Goal: Task Accomplishment & Management: Use online tool/utility

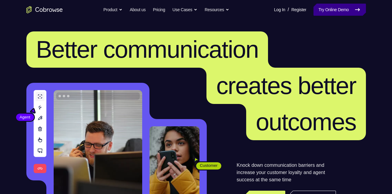
click at [338, 8] on link "Try Online Demo" at bounding box center [339, 10] width 52 height 12
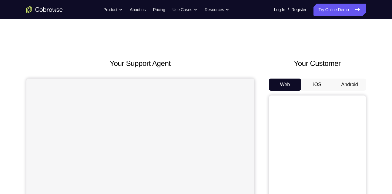
click at [346, 87] on button "Android" at bounding box center [349, 85] width 32 height 12
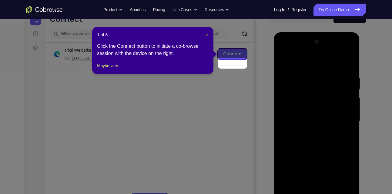
scroll to position [59, 0]
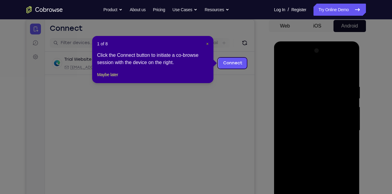
click at [206, 43] on span "×" at bounding box center [207, 43] width 2 height 5
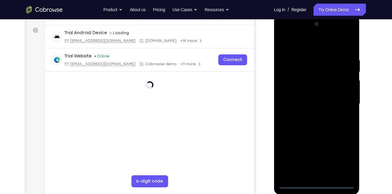
scroll to position [86, 0]
click at [319, 184] on div at bounding box center [316, 104] width 76 height 170
click at [342, 158] on div at bounding box center [316, 104] width 76 height 170
click at [282, 31] on div at bounding box center [316, 104] width 76 height 170
click at [342, 100] on div at bounding box center [316, 104] width 76 height 170
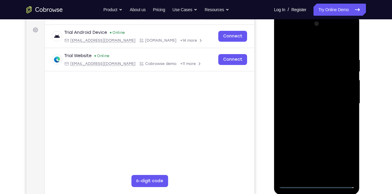
click at [313, 115] on div at bounding box center [316, 104] width 76 height 170
click at [309, 134] on div at bounding box center [316, 104] width 76 height 170
click at [319, 99] on div at bounding box center [316, 104] width 76 height 170
click at [302, 103] on div at bounding box center [316, 104] width 76 height 170
click at [313, 101] on div at bounding box center [316, 104] width 76 height 170
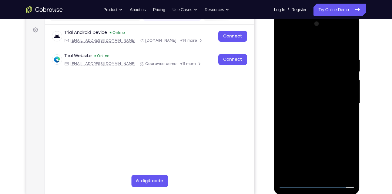
click at [321, 111] on div at bounding box center [316, 104] width 76 height 170
click at [332, 45] on div at bounding box center [316, 104] width 76 height 170
click at [310, 52] on div at bounding box center [316, 104] width 76 height 170
click at [313, 132] on div at bounding box center [316, 104] width 76 height 170
click at [329, 83] on div at bounding box center [316, 104] width 76 height 170
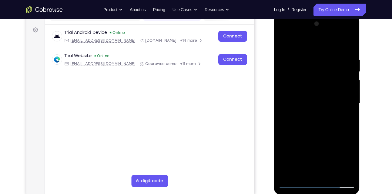
drag, startPoint x: 325, startPoint y: 154, endPoint x: 321, endPoint y: 76, distance: 78.8
click at [321, 76] on div at bounding box center [316, 104] width 76 height 170
click at [308, 171] on div at bounding box center [316, 104] width 76 height 170
click at [300, 97] on div at bounding box center [316, 104] width 76 height 170
click at [332, 114] on div at bounding box center [316, 104] width 76 height 170
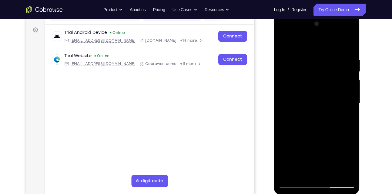
click at [314, 86] on div at bounding box center [316, 104] width 76 height 170
click at [310, 71] on div at bounding box center [316, 104] width 76 height 170
click at [282, 41] on div at bounding box center [316, 104] width 76 height 170
click at [316, 130] on div at bounding box center [316, 104] width 76 height 170
click at [306, 55] on div at bounding box center [316, 104] width 76 height 170
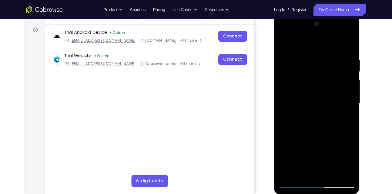
click at [340, 174] on div at bounding box center [316, 104] width 76 height 170
click at [340, 112] on div at bounding box center [316, 104] width 76 height 170
click at [340, 175] on div at bounding box center [316, 104] width 76 height 170
click at [346, 104] on div at bounding box center [316, 104] width 76 height 170
click at [346, 173] on div at bounding box center [316, 104] width 76 height 170
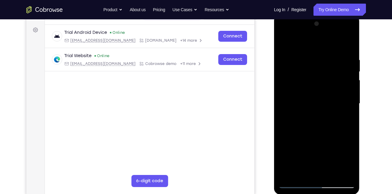
click at [349, 110] on div at bounding box center [316, 104] width 76 height 170
click at [349, 120] on div at bounding box center [316, 104] width 76 height 170
click at [346, 171] on div at bounding box center [316, 104] width 76 height 170
click at [338, 100] on div at bounding box center [316, 104] width 76 height 170
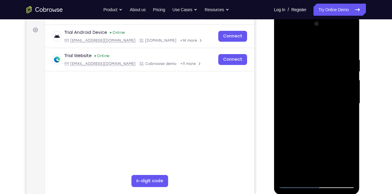
click at [338, 100] on div at bounding box center [316, 104] width 76 height 170
drag, startPoint x: 346, startPoint y: 75, endPoint x: 284, endPoint y: 80, distance: 62.6
click at [284, 80] on div at bounding box center [316, 104] width 76 height 170
drag, startPoint x: 339, startPoint y: 79, endPoint x: 277, endPoint y: 89, distance: 63.6
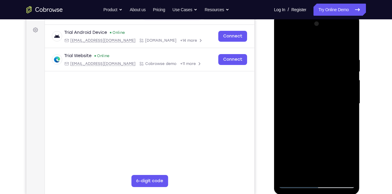
click at [277, 89] on div at bounding box center [317, 105] width 86 height 180
click at [347, 44] on div at bounding box center [316, 104] width 76 height 170
click at [283, 35] on div at bounding box center [316, 104] width 76 height 170
click at [287, 85] on div at bounding box center [316, 104] width 76 height 170
click at [337, 50] on div at bounding box center [316, 104] width 76 height 170
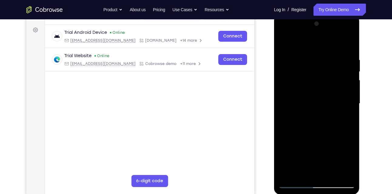
click at [321, 83] on div at bounding box center [316, 104] width 76 height 170
click at [293, 91] on div at bounding box center [316, 104] width 76 height 170
click at [295, 186] on div at bounding box center [316, 104] width 76 height 170
click at [283, 45] on div at bounding box center [316, 104] width 76 height 170
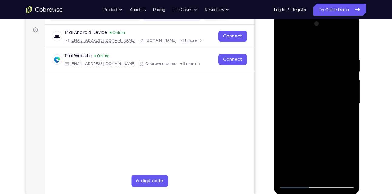
drag, startPoint x: 318, startPoint y: 129, endPoint x: 315, endPoint y: 100, distance: 28.9
click at [315, 100] on div at bounding box center [316, 104] width 76 height 170
click at [292, 109] on div at bounding box center [316, 104] width 76 height 170
drag, startPoint x: 320, startPoint y: 144, endPoint x: 310, endPoint y: 51, distance: 93.5
click at [310, 51] on div at bounding box center [316, 104] width 76 height 170
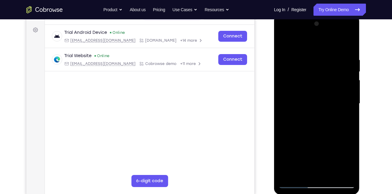
drag, startPoint x: 319, startPoint y: 155, endPoint x: 310, endPoint y: 41, distance: 114.3
click at [310, 41] on div at bounding box center [316, 104] width 76 height 170
click at [293, 185] on div at bounding box center [316, 104] width 76 height 170
click at [304, 81] on div at bounding box center [316, 104] width 76 height 170
click at [316, 88] on div at bounding box center [316, 104] width 76 height 170
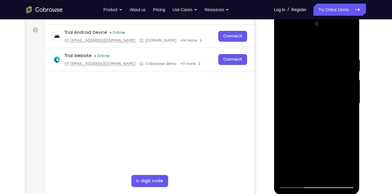
click at [348, 110] on div at bounding box center [316, 104] width 76 height 170
click at [351, 48] on div at bounding box center [316, 104] width 76 height 170
drag, startPoint x: 328, startPoint y: 144, endPoint x: 313, endPoint y: 12, distance: 131.9
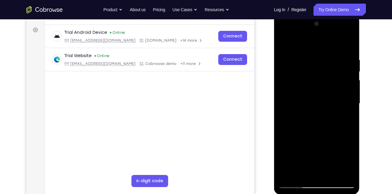
click at [313, 15] on html "Online web based iOS Simulators and Android Emulators. Run iPhone, iPad, Mobile…" at bounding box center [317, 106] width 86 height 182
drag, startPoint x: 307, startPoint y: 101, endPoint x: 297, endPoint y: 5, distance: 96.6
click at [297, 15] on html "Online web based iOS Simulators and Android Emulators. Run iPhone, iPad, Mobile…" at bounding box center [317, 106] width 86 height 182
drag, startPoint x: 318, startPoint y: 148, endPoint x: 306, endPoint y: 48, distance: 100.0
click at [306, 48] on div at bounding box center [316, 104] width 76 height 170
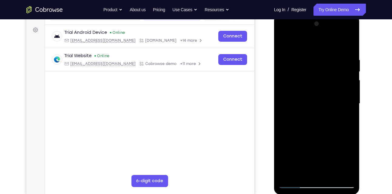
click at [306, 151] on div at bounding box center [316, 104] width 76 height 170
drag, startPoint x: 340, startPoint y: 114, endPoint x: 290, endPoint y: 118, distance: 50.1
click at [290, 118] on div at bounding box center [316, 104] width 76 height 170
drag, startPoint x: 334, startPoint y: 117, endPoint x: 296, endPoint y: 114, distance: 38.9
click at [296, 114] on div at bounding box center [316, 104] width 76 height 170
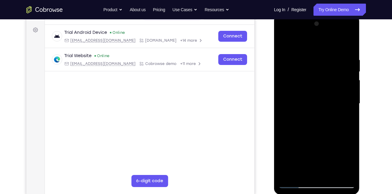
click at [296, 153] on div at bounding box center [316, 104] width 76 height 170
drag, startPoint x: 338, startPoint y: 115, endPoint x: 299, endPoint y: 116, distance: 39.4
click at [299, 116] on div at bounding box center [316, 104] width 76 height 170
drag, startPoint x: 337, startPoint y: 115, endPoint x: 282, endPoint y: 114, distance: 55.4
click at [282, 114] on div at bounding box center [316, 104] width 76 height 170
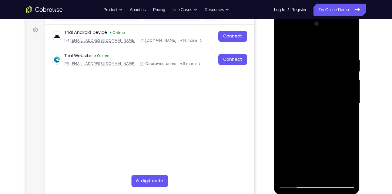
drag, startPoint x: 340, startPoint y: 113, endPoint x: 285, endPoint y: 121, distance: 55.7
click at [285, 121] on div at bounding box center [316, 104] width 76 height 170
drag, startPoint x: 338, startPoint y: 118, endPoint x: 282, endPoint y: 112, distance: 56.3
click at [282, 112] on div at bounding box center [316, 104] width 76 height 170
drag, startPoint x: 343, startPoint y: 111, endPoint x: 277, endPoint y: 119, distance: 66.4
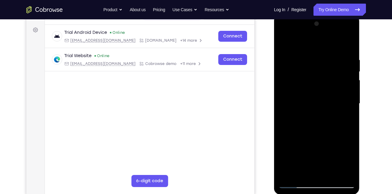
click at [277, 119] on div at bounding box center [317, 105] width 86 height 180
drag, startPoint x: 327, startPoint y: 158, endPoint x: 325, endPoint y: 112, distance: 46.1
click at [325, 112] on div at bounding box center [316, 104] width 76 height 170
drag, startPoint x: 333, startPoint y: 162, endPoint x: 326, endPoint y: 69, distance: 93.2
click at [326, 69] on div at bounding box center [316, 104] width 76 height 170
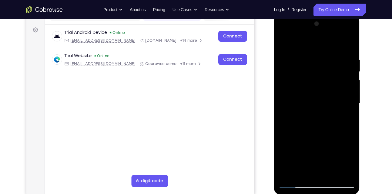
drag, startPoint x: 326, startPoint y: 155, endPoint x: 322, endPoint y: 72, distance: 83.7
click at [322, 72] on div at bounding box center [316, 104] width 76 height 170
drag, startPoint x: 322, startPoint y: 163, endPoint x: 317, endPoint y: 77, distance: 85.9
click at [317, 77] on div at bounding box center [316, 104] width 76 height 170
drag, startPoint x: 321, startPoint y: 150, endPoint x: 316, endPoint y: 64, distance: 86.1
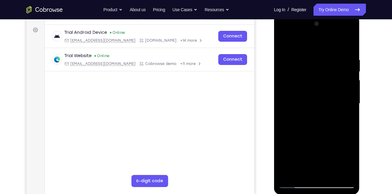
click at [316, 64] on div at bounding box center [316, 104] width 76 height 170
drag, startPoint x: 321, startPoint y: 151, endPoint x: 319, endPoint y: 98, distance: 52.7
click at [319, 98] on div at bounding box center [316, 104] width 76 height 170
drag, startPoint x: 329, startPoint y: 154, endPoint x: 326, endPoint y: 59, distance: 95.1
click at [326, 59] on div at bounding box center [316, 104] width 76 height 170
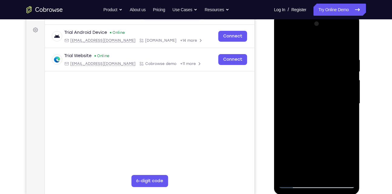
drag, startPoint x: 329, startPoint y: 153, endPoint x: 321, endPoint y: 53, distance: 99.9
click at [321, 53] on div at bounding box center [316, 104] width 76 height 170
drag, startPoint x: 325, startPoint y: 151, endPoint x: 316, endPoint y: 63, distance: 88.6
click at [316, 63] on div at bounding box center [316, 104] width 76 height 170
drag, startPoint x: 322, startPoint y: 153, endPoint x: 317, endPoint y: 64, distance: 88.9
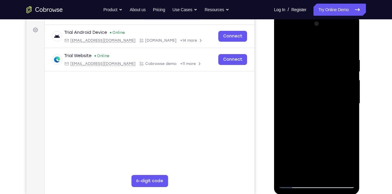
click at [317, 64] on div at bounding box center [316, 104] width 76 height 170
drag, startPoint x: 323, startPoint y: 151, endPoint x: 318, endPoint y: 55, distance: 96.1
click at [318, 55] on div at bounding box center [316, 104] width 76 height 170
drag, startPoint x: 323, startPoint y: 136, endPoint x: 320, endPoint y: 49, distance: 87.0
click at [320, 49] on div at bounding box center [316, 104] width 76 height 170
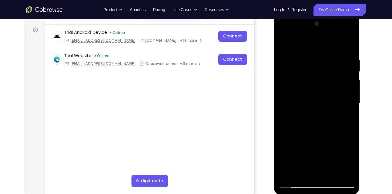
drag, startPoint x: 329, startPoint y: 147, endPoint x: 323, endPoint y: 60, distance: 87.1
click at [323, 60] on div at bounding box center [316, 104] width 76 height 170
drag, startPoint x: 329, startPoint y: 144, endPoint x: 321, endPoint y: 51, distance: 94.3
click at [321, 51] on div at bounding box center [316, 104] width 76 height 170
click at [295, 184] on div at bounding box center [316, 104] width 76 height 170
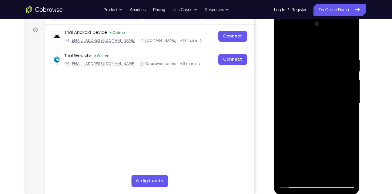
click at [291, 85] on div at bounding box center [316, 104] width 76 height 170
drag, startPoint x: 340, startPoint y: 144, endPoint x: 336, endPoint y: 116, distance: 28.5
click at [336, 116] on div at bounding box center [316, 104] width 76 height 170
click at [351, 102] on div at bounding box center [316, 104] width 76 height 170
click at [351, 104] on div at bounding box center [316, 104] width 76 height 170
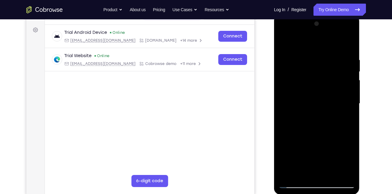
drag, startPoint x: 328, startPoint y: 144, endPoint x: 327, endPoint y: 121, distance: 22.7
click at [327, 121] on div at bounding box center [316, 104] width 76 height 170
drag, startPoint x: 326, startPoint y: 151, endPoint x: 319, endPoint y: 64, distance: 88.1
click at [319, 64] on div at bounding box center [316, 104] width 76 height 170
drag, startPoint x: 320, startPoint y: 148, endPoint x: 320, endPoint y: 129, distance: 19.4
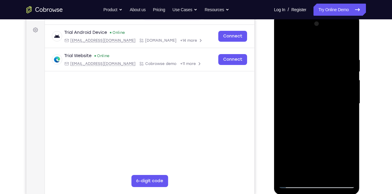
click at [320, 129] on div at bounding box center [316, 104] width 76 height 170
drag, startPoint x: 309, startPoint y: 72, endPoint x: 306, endPoint y: 129, distance: 57.3
click at [306, 129] on div at bounding box center [316, 104] width 76 height 170
click at [349, 103] on div at bounding box center [316, 104] width 76 height 170
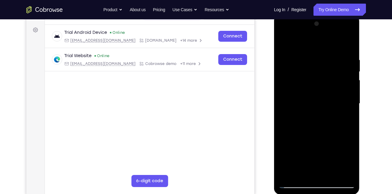
click at [349, 103] on div at bounding box center [316, 104] width 76 height 170
drag, startPoint x: 322, startPoint y: 153, endPoint x: 319, endPoint y: 35, distance: 117.2
click at [319, 35] on div at bounding box center [316, 104] width 76 height 170
drag, startPoint x: 319, startPoint y: 146, endPoint x: 310, endPoint y: 45, distance: 100.9
click at [310, 45] on div at bounding box center [316, 104] width 76 height 170
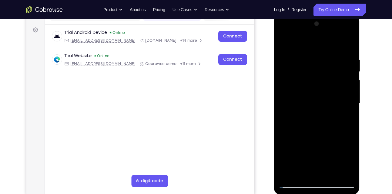
drag, startPoint x: 319, startPoint y: 61, endPoint x: 312, endPoint y: 167, distance: 106.5
click at [312, 167] on div at bounding box center [316, 104] width 76 height 170
drag, startPoint x: 314, startPoint y: 61, endPoint x: 313, endPoint y: 117, distance: 56.3
click at [313, 117] on div at bounding box center [316, 104] width 76 height 170
click at [349, 89] on div at bounding box center [316, 104] width 76 height 170
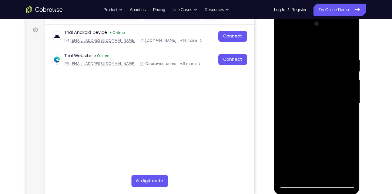
drag, startPoint x: 319, startPoint y: 157, endPoint x: 313, endPoint y: 27, distance: 130.4
click at [313, 27] on div at bounding box center [316, 104] width 76 height 170
drag, startPoint x: 323, startPoint y: 153, endPoint x: 316, endPoint y: 36, distance: 116.8
click at [316, 36] on div at bounding box center [316, 104] width 76 height 170
drag, startPoint x: 319, startPoint y: 146, endPoint x: 314, endPoint y: 52, distance: 93.7
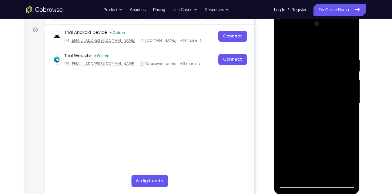
click at [314, 52] on div at bounding box center [316, 104] width 76 height 170
drag, startPoint x: 321, startPoint y: 152, endPoint x: 300, endPoint y: 20, distance: 133.1
click at [300, 20] on div at bounding box center [316, 104] width 76 height 170
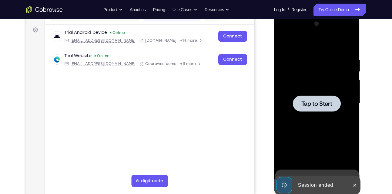
drag, startPoint x: 308, startPoint y: 122, endPoint x: 299, endPoint y: 27, distance: 95.7
click at [299, 27] on div at bounding box center [316, 104] width 76 height 170
